Goal: Task Accomplishment & Management: Manage account settings

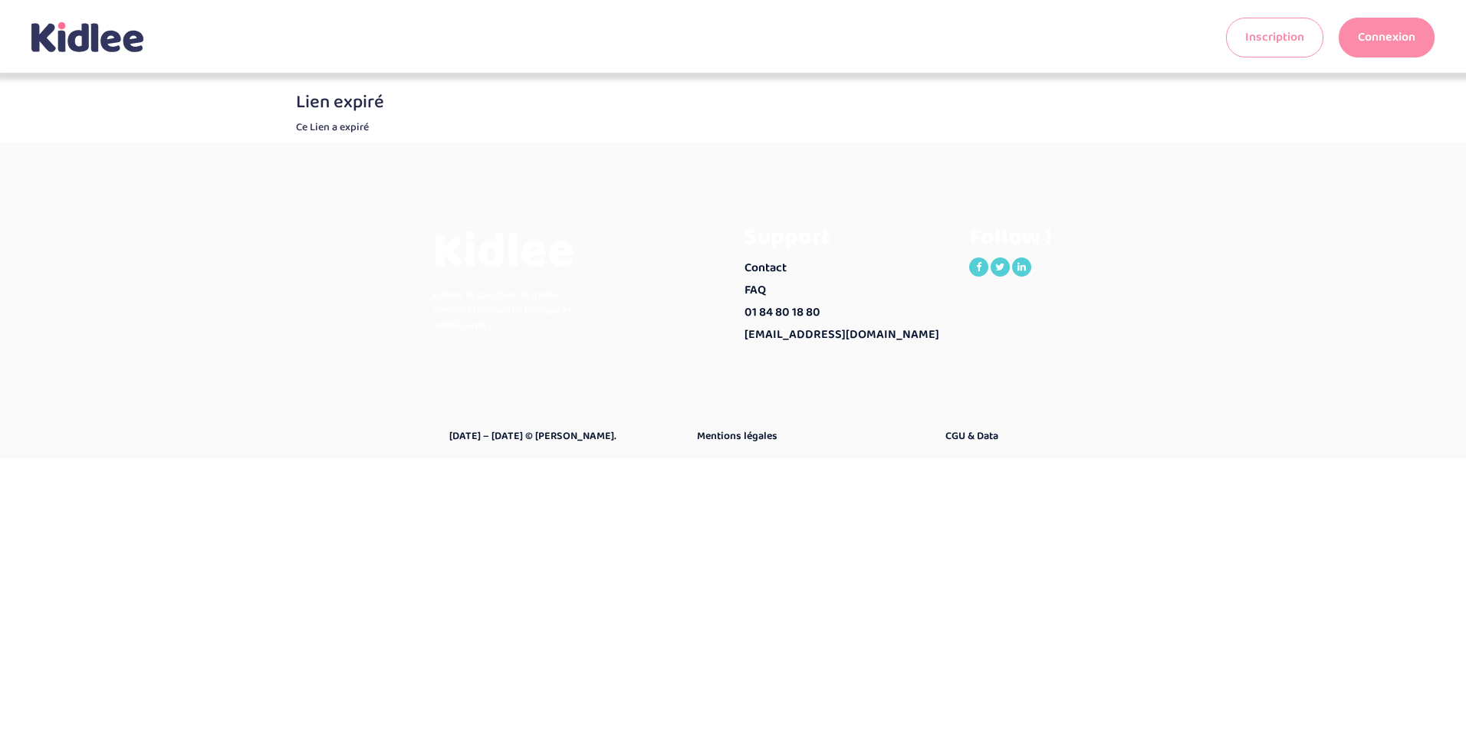
click at [1372, 41] on link "Connexion" at bounding box center [1387, 38] width 96 height 40
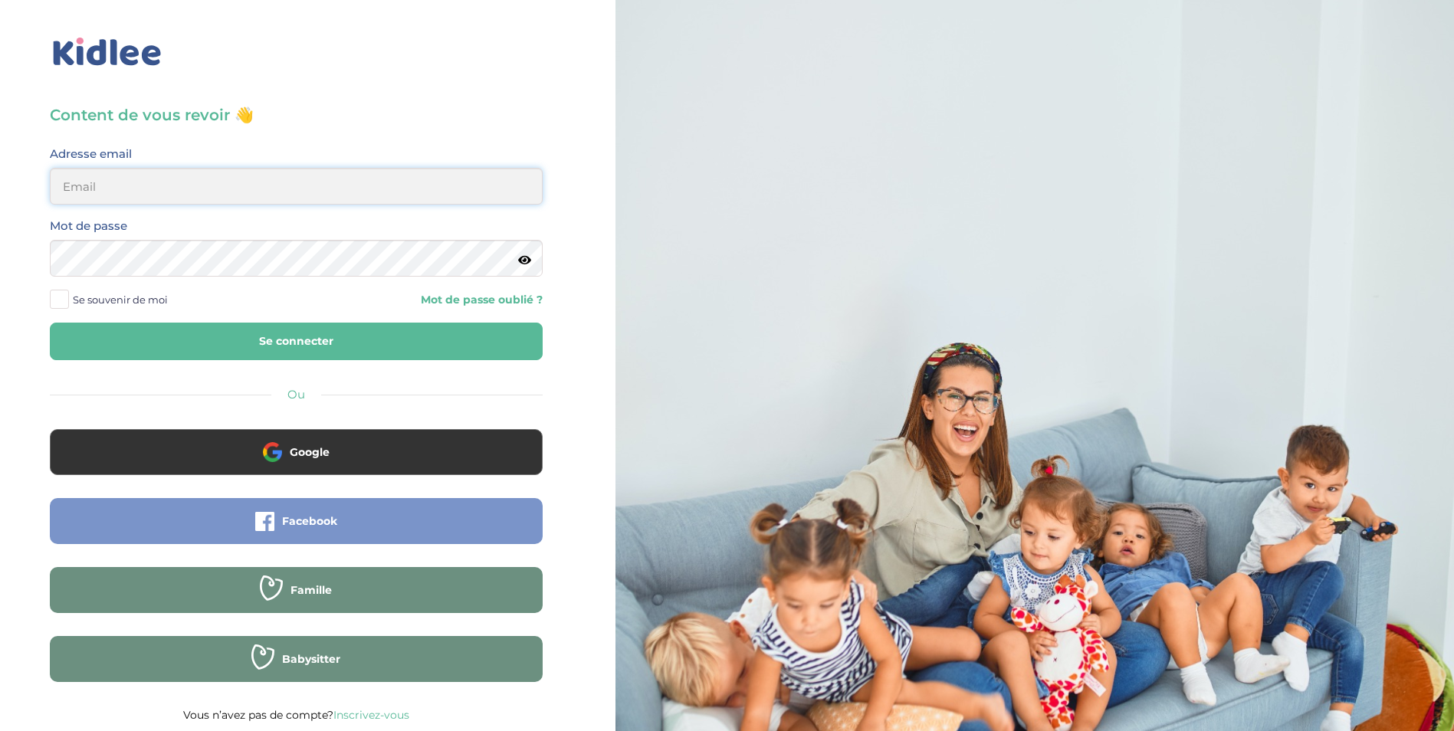
type input "[EMAIL_ADDRESS][DOMAIN_NAME]"
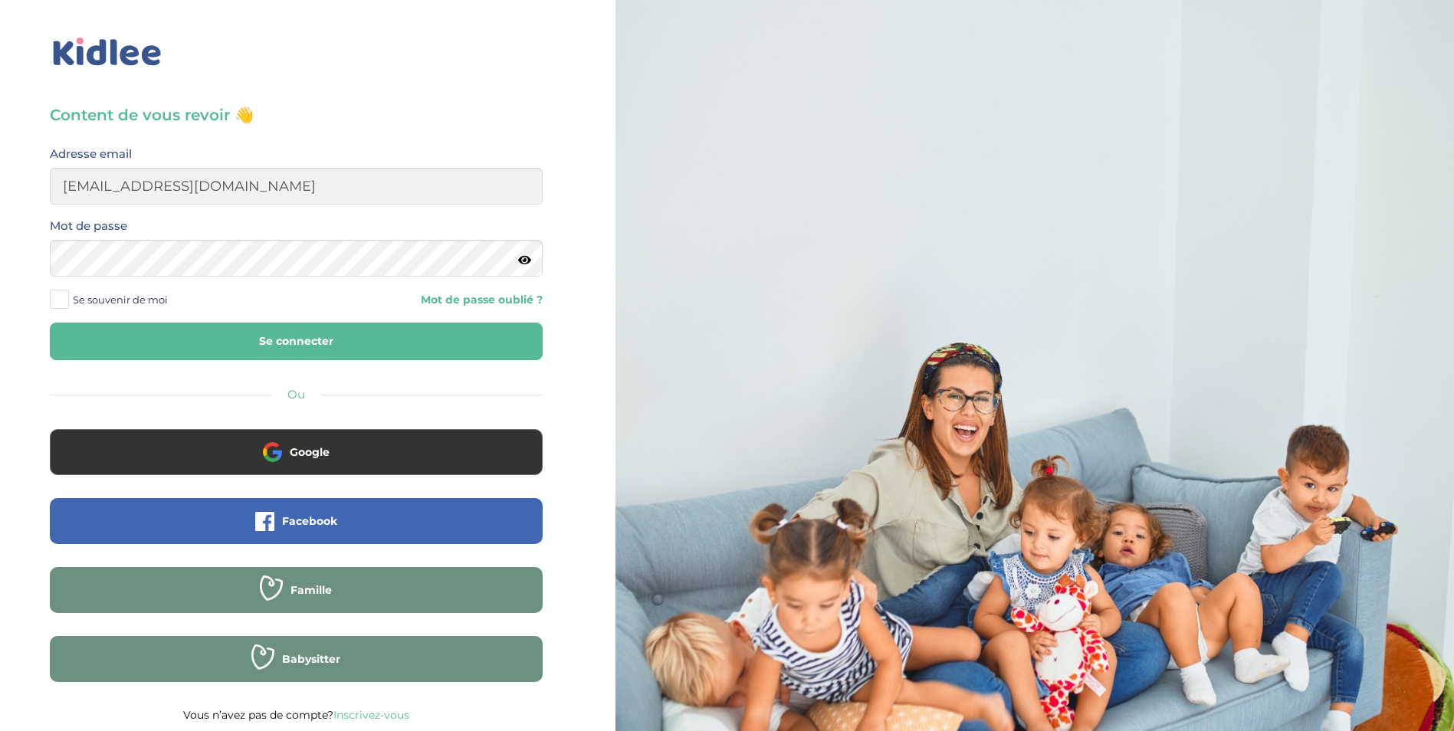
click at [324, 330] on button "Se connecter" at bounding box center [296, 342] width 493 height 38
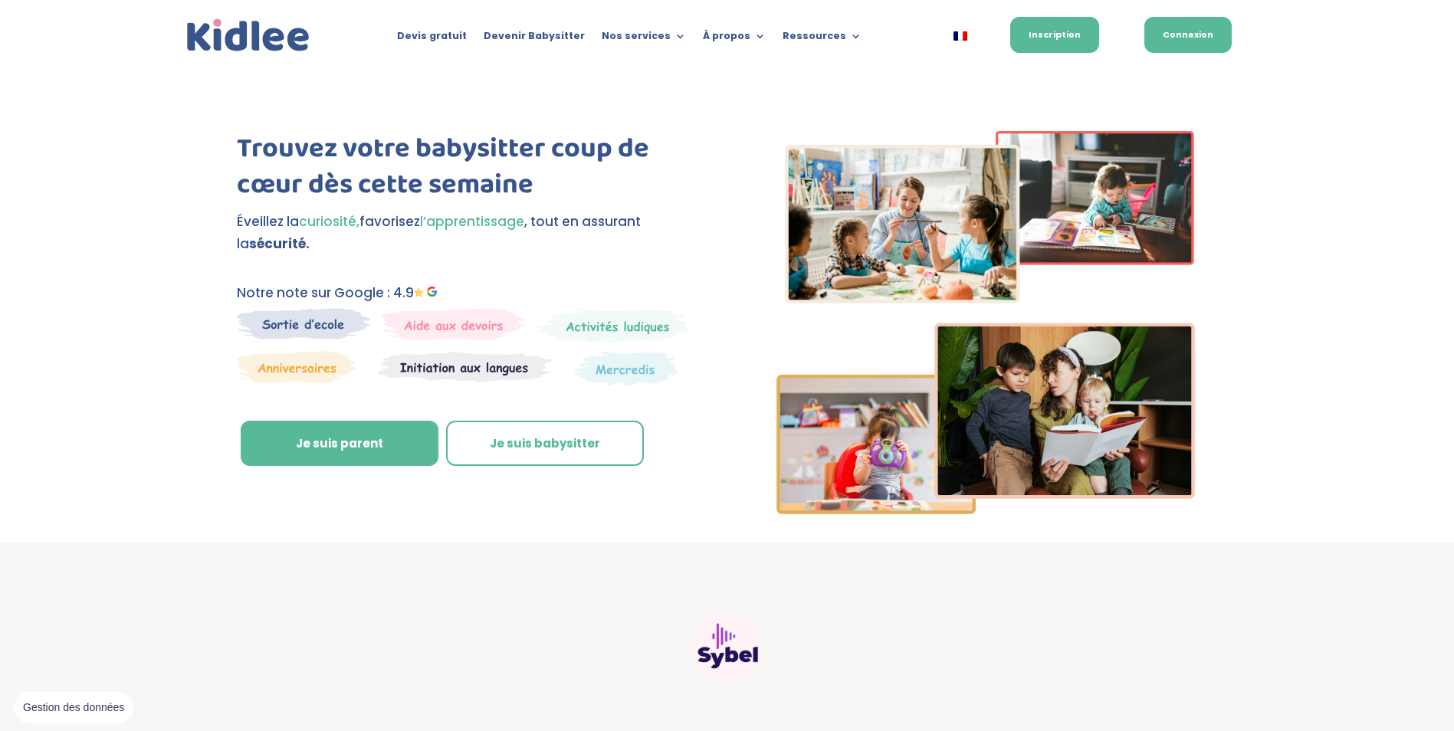
click at [1173, 29] on link "Connexion" at bounding box center [1188, 35] width 87 height 36
